Goal: Information Seeking & Learning: Learn about a topic

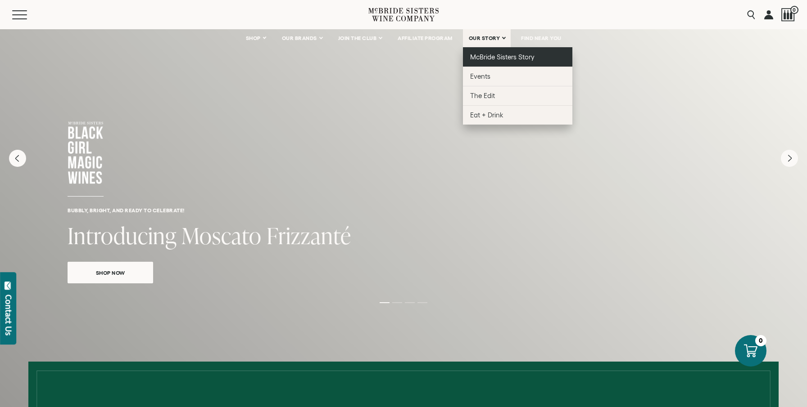
click at [482, 56] on span "McBride Sisters Story" at bounding box center [502, 57] width 64 height 8
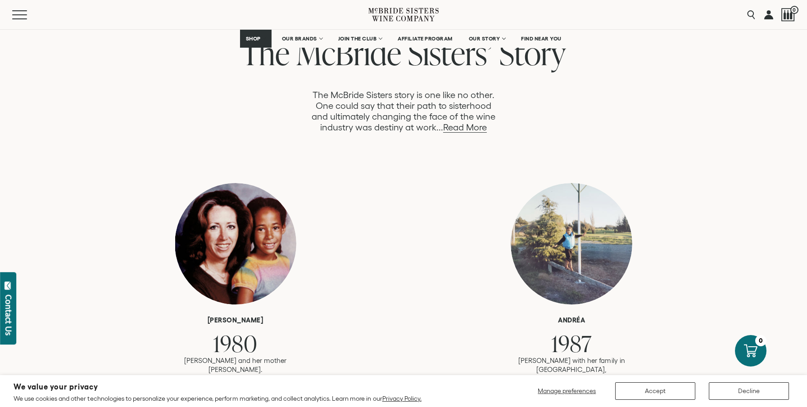
scroll to position [504, 0]
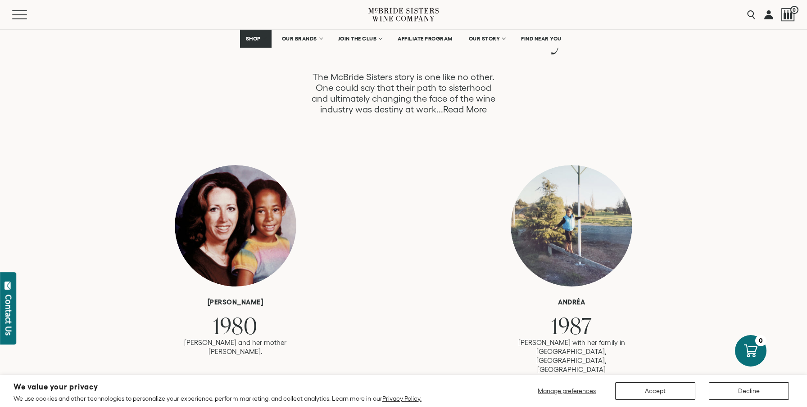
click at [464, 106] on link "Read More" at bounding box center [465, 109] width 44 height 10
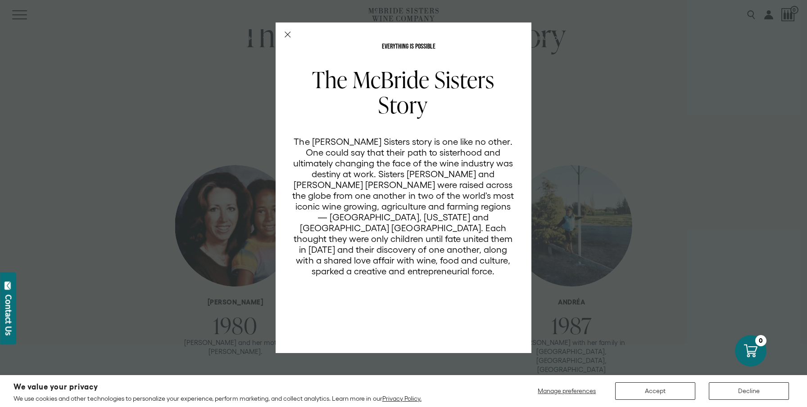
scroll to position [0, 0]
